Goal: Information Seeking & Learning: Learn about a topic

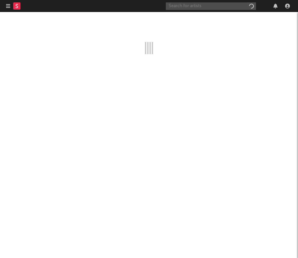
click at [215, 7] on input "text" at bounding box center [211, 6] width 90 height 8
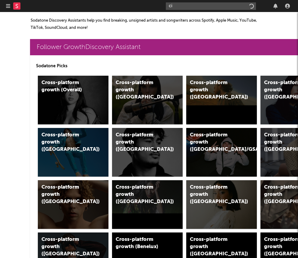
type input "c"
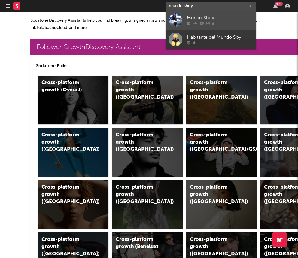
type input "mundo shoy"
click at [190, 27] on link "Mundo Shoy" at bounding box center [211, 20] width 90 height 20
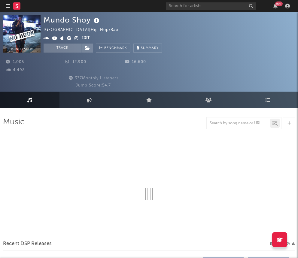
select select "6m"
